Goal: Use online tool/utility: Utilize a website feature to perform a specific function

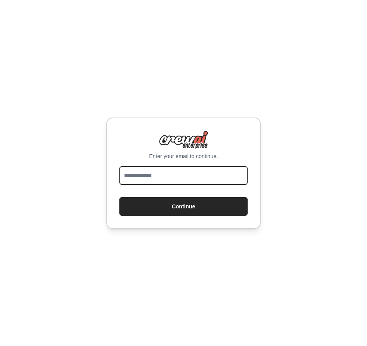
type input "**********"
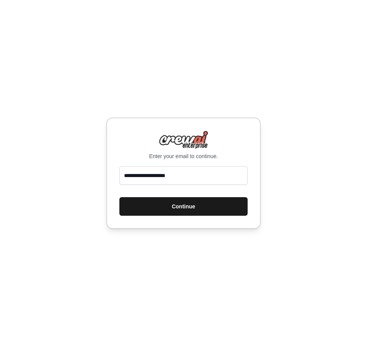
click at [160, 209] on button "Continue" at bounding box center [183, 206] width 128 height 19
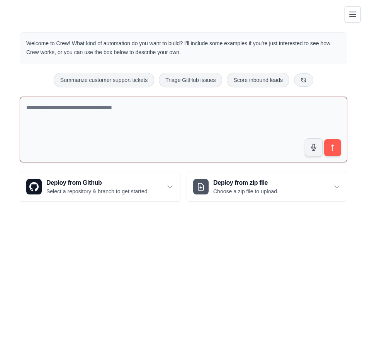
click at [117, 107] on textarea at bounding box center [184, 130] width 328 height 66
paste textarea "**********"
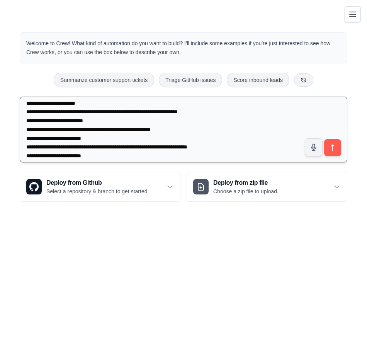
scroll to position [848, 0]
type textarea "**********"
click at [338, 149] on button "submit" at bounding box center [333, 148] width 18 height 18
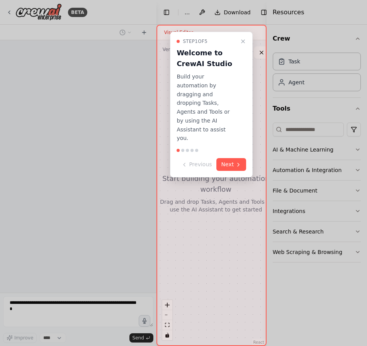
scroll to position [344, 0]
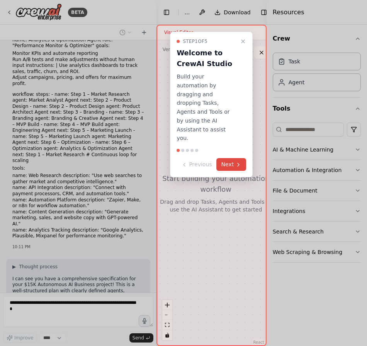
click at [236, 161] on icon at bounding box center [238, 164] width 6 height 6
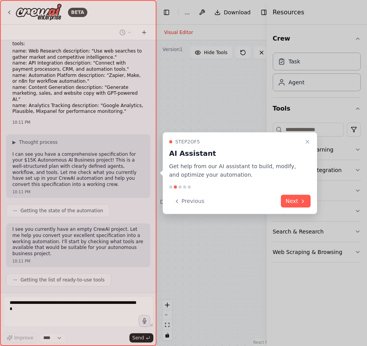
scroll to position [570, 0]
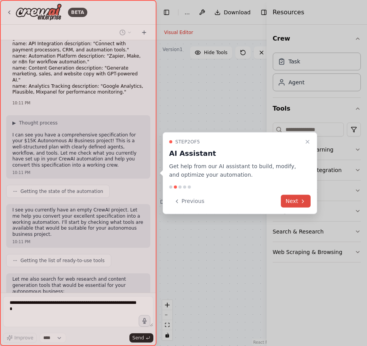
click at [301, 200] on icon at bounding box center [303, 201] width 6 height 6
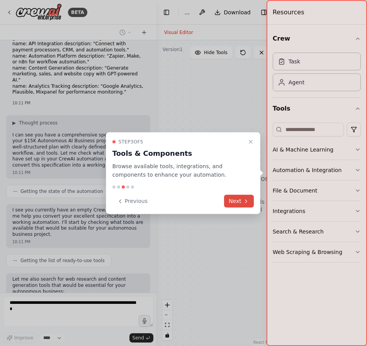
click at [236, 200] on button "Next" at bounding box center [239, 201] width 30 height 13
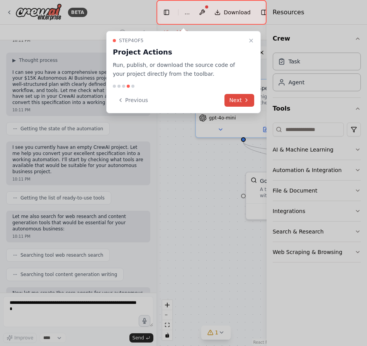
scroll to position [638, 0]
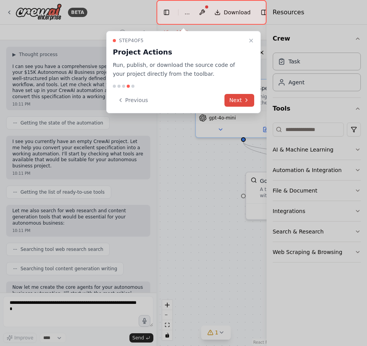
click at [240, 101] on button "Next" at bounding box center [239, 100] width 30 height 13
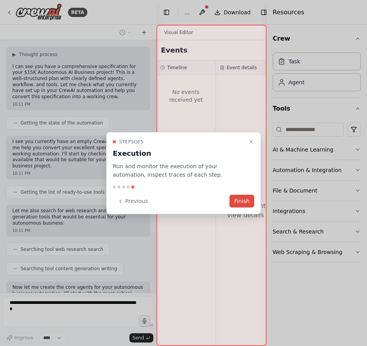
scroll to position [664, 0]
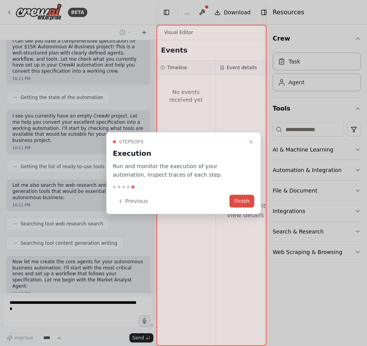
click at [243, 201] on button "Finish" at bounding box center [241, 201] width 25 height 13
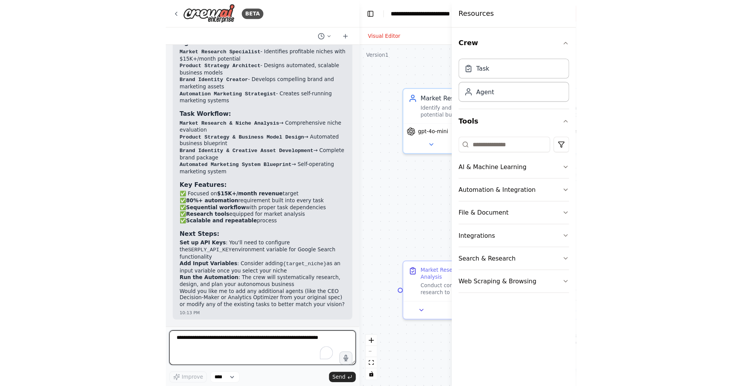
scroll to position [1048, 0]
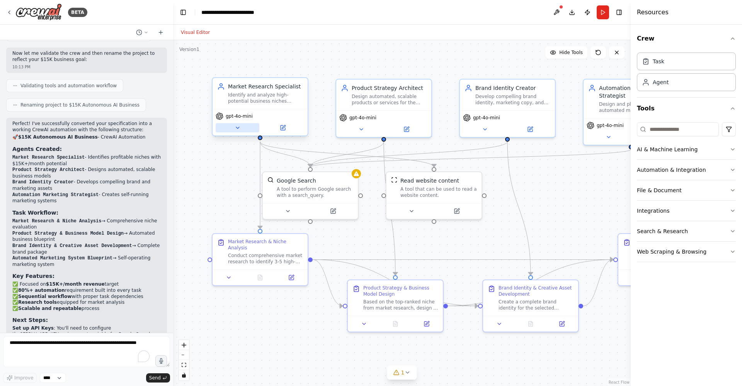
click at [235, 129] on icon at bounding box center [237, 128] width 6 height 6
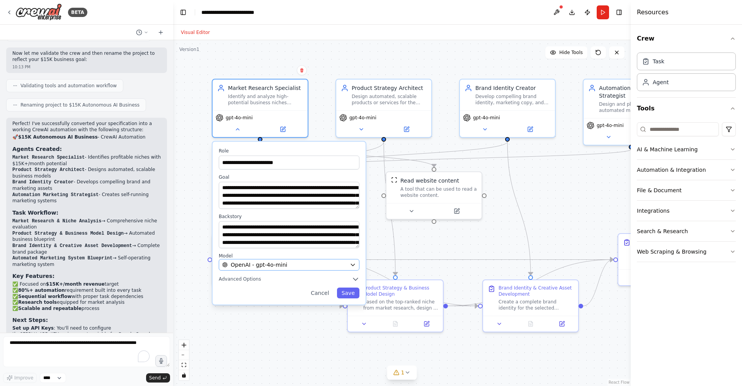
click at [299, 266] on div "OpenAI - gpt-4o-mini" at bounding box center [284, 265] width 124 height 8
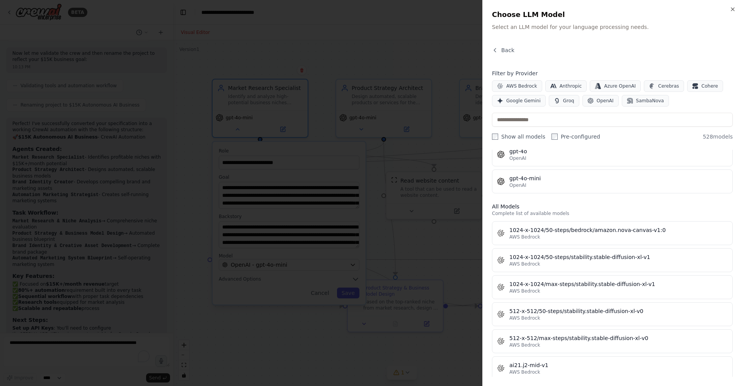
scroll to position [168, 0]
click at [367, 9] on icon "button" at bounding box center [732, 9] width 6 height 6
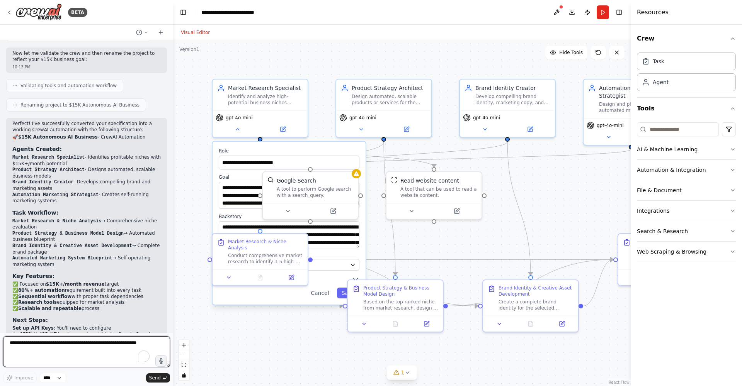
scroll to position [0, 0]
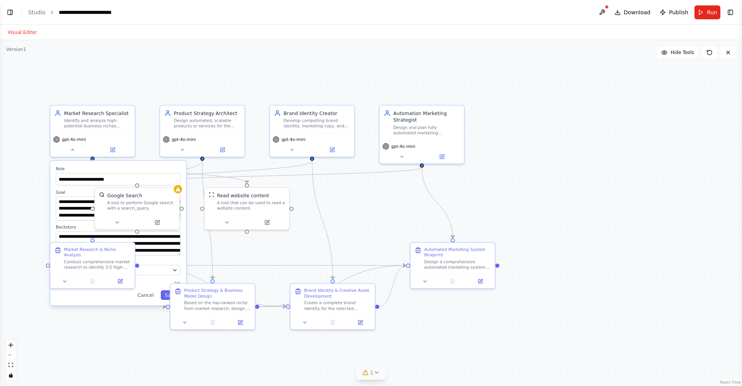
click at [367, 345] on icon at bounding box center [376, 373] width 6 height 6
click at [367, 56] on button "Hide Tools" at bounding box center [677, 52] width 42 height 12
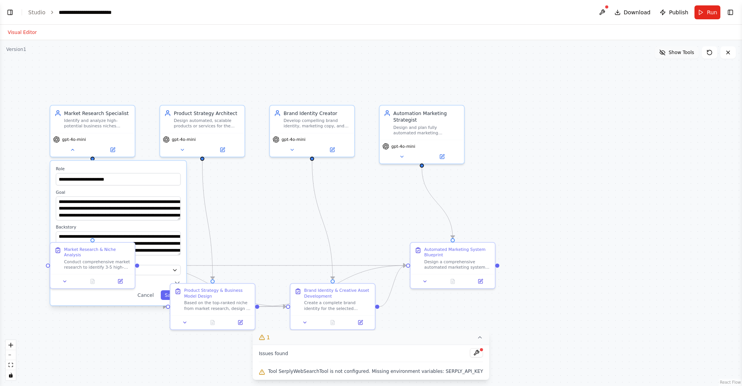
click at [367, 56] on button "Show Tools" at bounding box center [676, 52] width 44 height 12
click at [16, 53] on div ".deletable-edge-delete-btn { width: 20px; height: 20px; border: 0px solid #ffff…" at bounding box center [371, 213] width 742 height 346
click at [367, 13] on button at bounding box center [602, 12] width 12 height 14
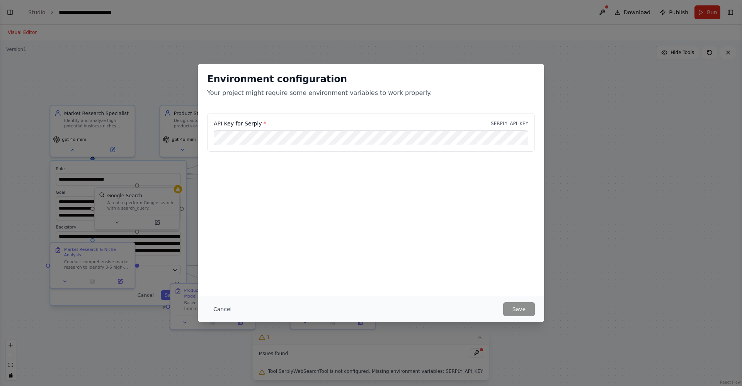
click at [367, 233] on div "Environment configuration Your project might require some environment variables…" at bounding box center [371, 193] width 742 height 386
click at [367, 13] on div "Environment configuration Your project might require some environment variables…" at bounding box center [371, 193] width 742 height 386
click at [367, 12] on div "Environment configuration Your project might require some environment variables…" at bounding box center [371, 193] width 742 height 386
click at [226, 312] on button "Cancel" at bounding box center [222, 309] width 31 height 14
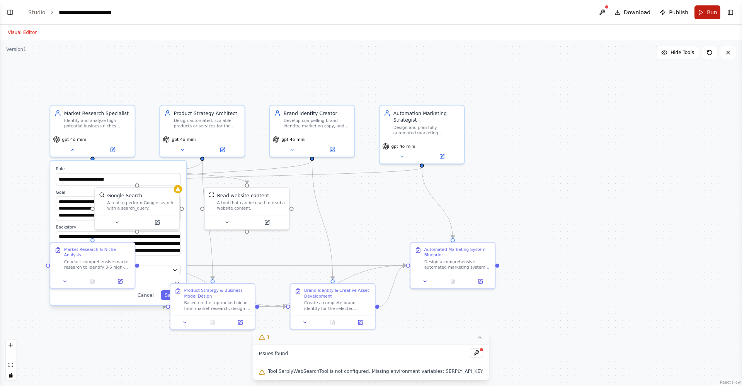
click at [367, 10] on button "Run" at bounding box center [707, 12] width 26 height 14
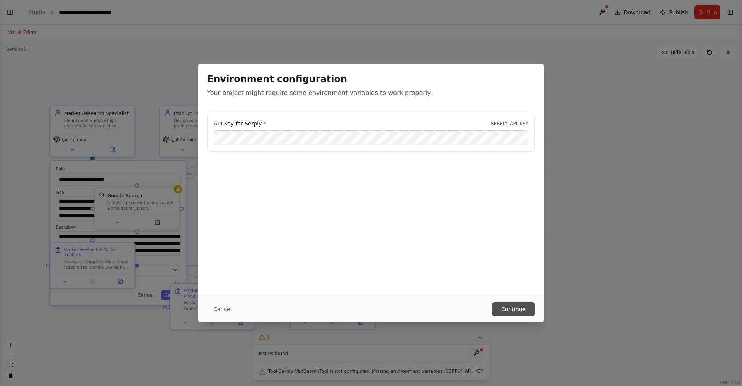
click at [367, 308] on button "Continue" at bounding box center [513, 309] width 43 height 14
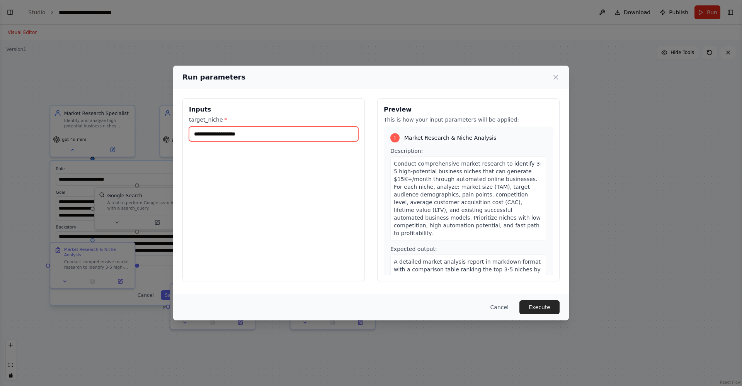
click at [248, 138] on input "target_niche *" at bounding box center [273, 134] width 169 height 15
paste input "**********"
type input "**********"
click at [367, 305] on button "Execute" at bounding box center [539, 307] width 40 height 14
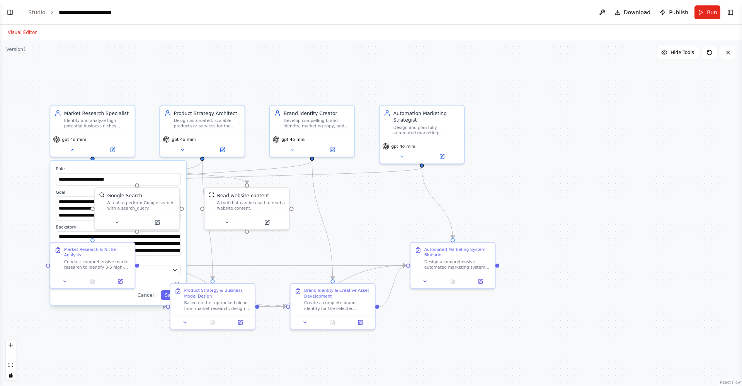
click at [367, 14] on button "Run" at bounding box center [707, 12] width 26 height 14
click at [367, 14] on header "**********" at bounding box center [371, 12] width 742 height 25
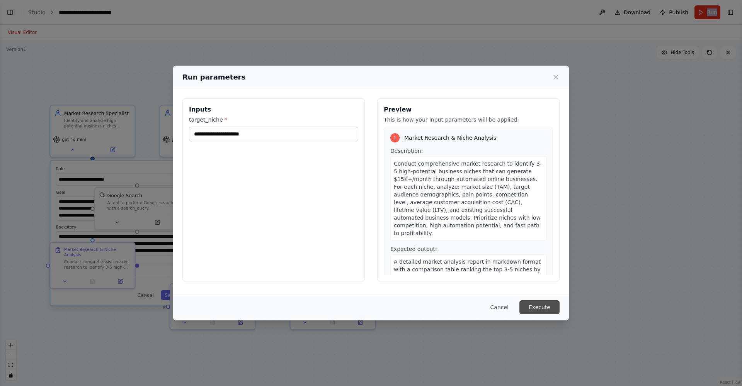
click at [367, 313] on button "Execute" at bounding box center [539, 307] width 40 height 14
